Goal: Information Seeking & Learning: Learn about a topic

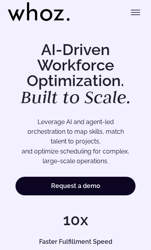
click at [136, 15] on icon "Toggle menu" at bounding box center [135, 12] width 9 height 9
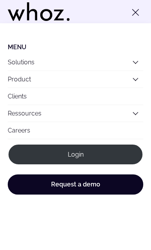
click at [80, 101] on link "Clients" at bounding box center [75, 96] width 135 height 17
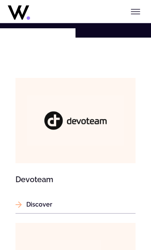
scroll to position [481, 0]
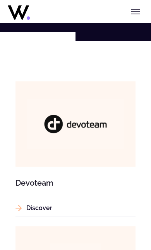
click at [94, 131] on img at bounding box center [75, 124] width 97 height 51
click at [140, 13] on icon "Toggle menu" at bounding box center [135, 11] width 9 height 9
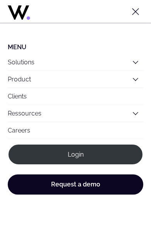
click at [103, 100] on link "Clients" at bounding box center [75, 96] width 135 height 17
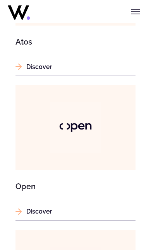
scroll to position [1345, 0]
click at [91, 138] on img at bounding box center [75, 127] width 51 height 51
